Goal: Use online tool/utility: Utilize a website feature to perform a specific function

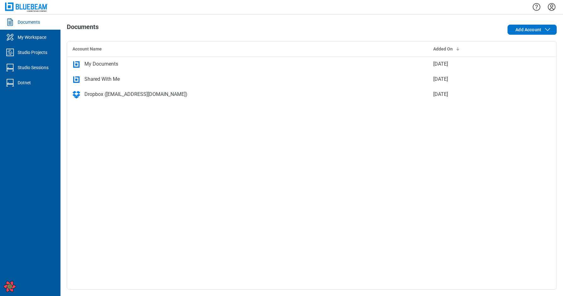
click at [550, 6] on icon "Settings" at bounding box center [552, 7] width 10 height 10
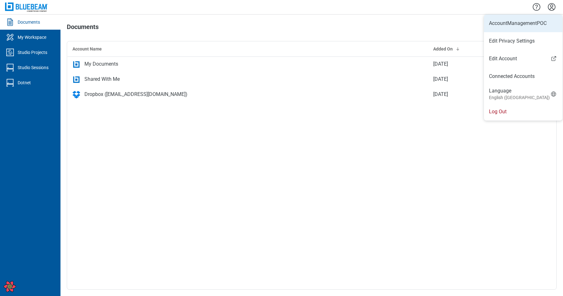
click at [514, 26] on li "AccountManagementPOC" at bounding box center [523, 24] width 79 height 18
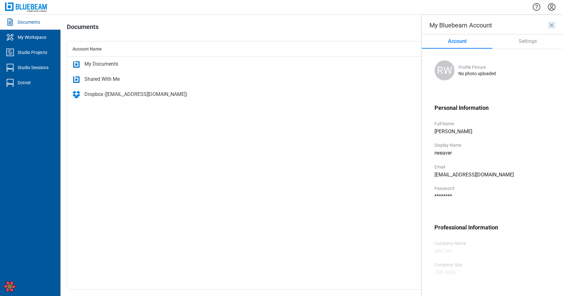
click at [552, 26] on icon "close" at bounding box center [552, 25] width 4 height 4
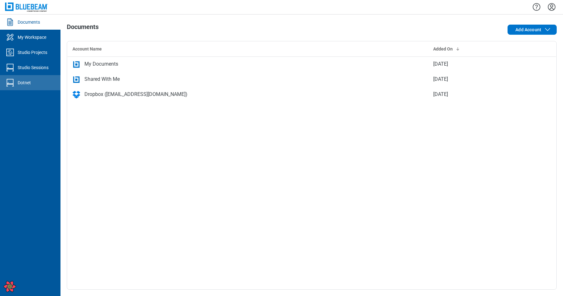
click at [19, 83] on div "Dotnet" at bounding box center [24, 82] width 13 height 6
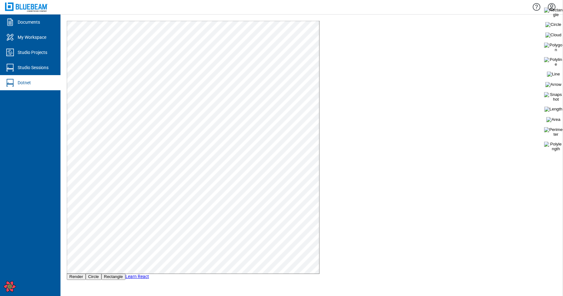
click at [79, 275] on button "Render" at bounding box center [76, 276] width 19 height 7
click at [555, 48] on img at bounding box center [553, 47] width 19 height 9
click at [32, 23] on div "Documents" at bounding box center [29, 22] width 22 height 6
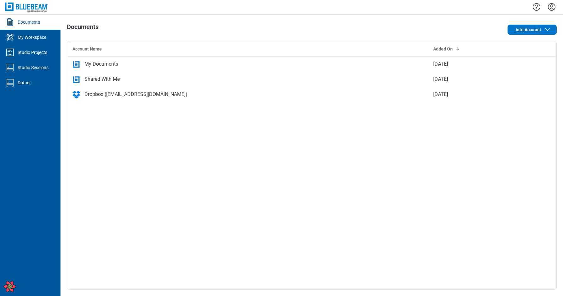
click at [552, 7] on icon "Settings" at bounding box center [552, 7] width 8 height 8
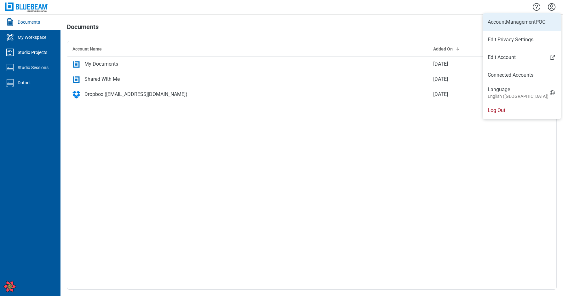
click at [517, 23] on li "AccountManagementPOC" at bounding box center [522, 22] width 79 height 18
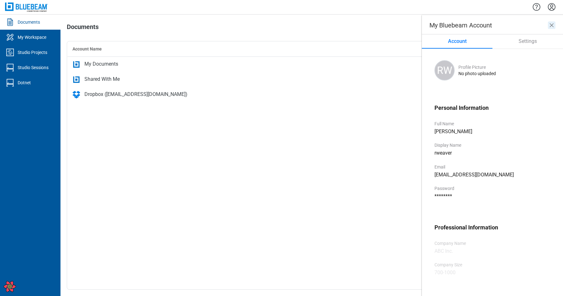
click at [551, 25] on icon "close" at bounding box center [552, 25] width 8 height 8
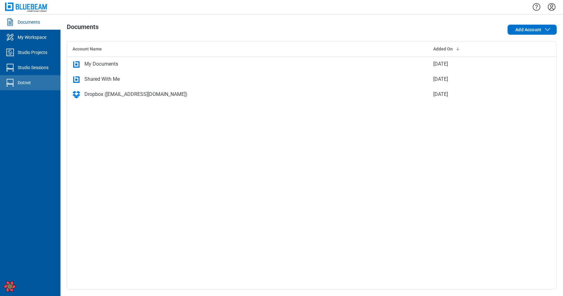
click at [27, 84] on div "Dotnet" at bounding box center [24, 82] width 13 height 6
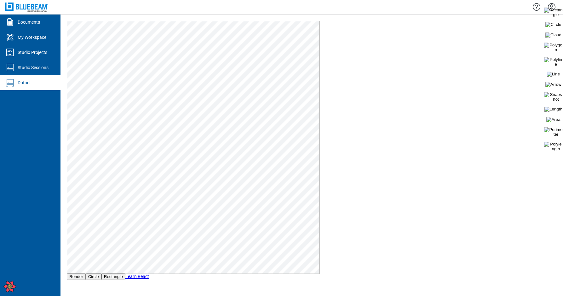
click at [78, 279] on button "Render" at bounding box center [76, 276] width 19 height 7
